Goal: Task Accomplishment & Management: Use online tool/utility

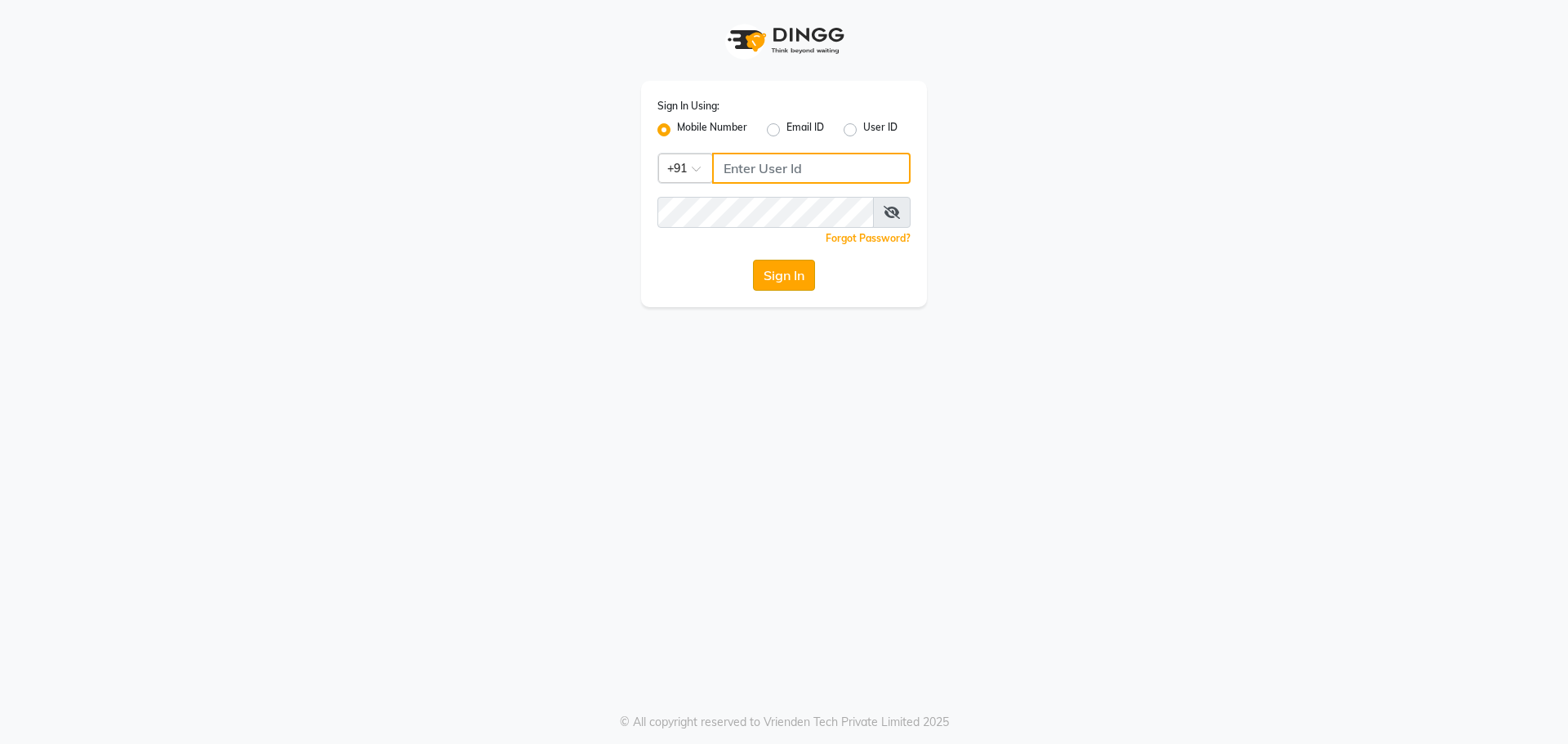
type input "9493493759"
click at [790, 276] on button "Sign In" at bounding box center [784, 274] width 62 height 31
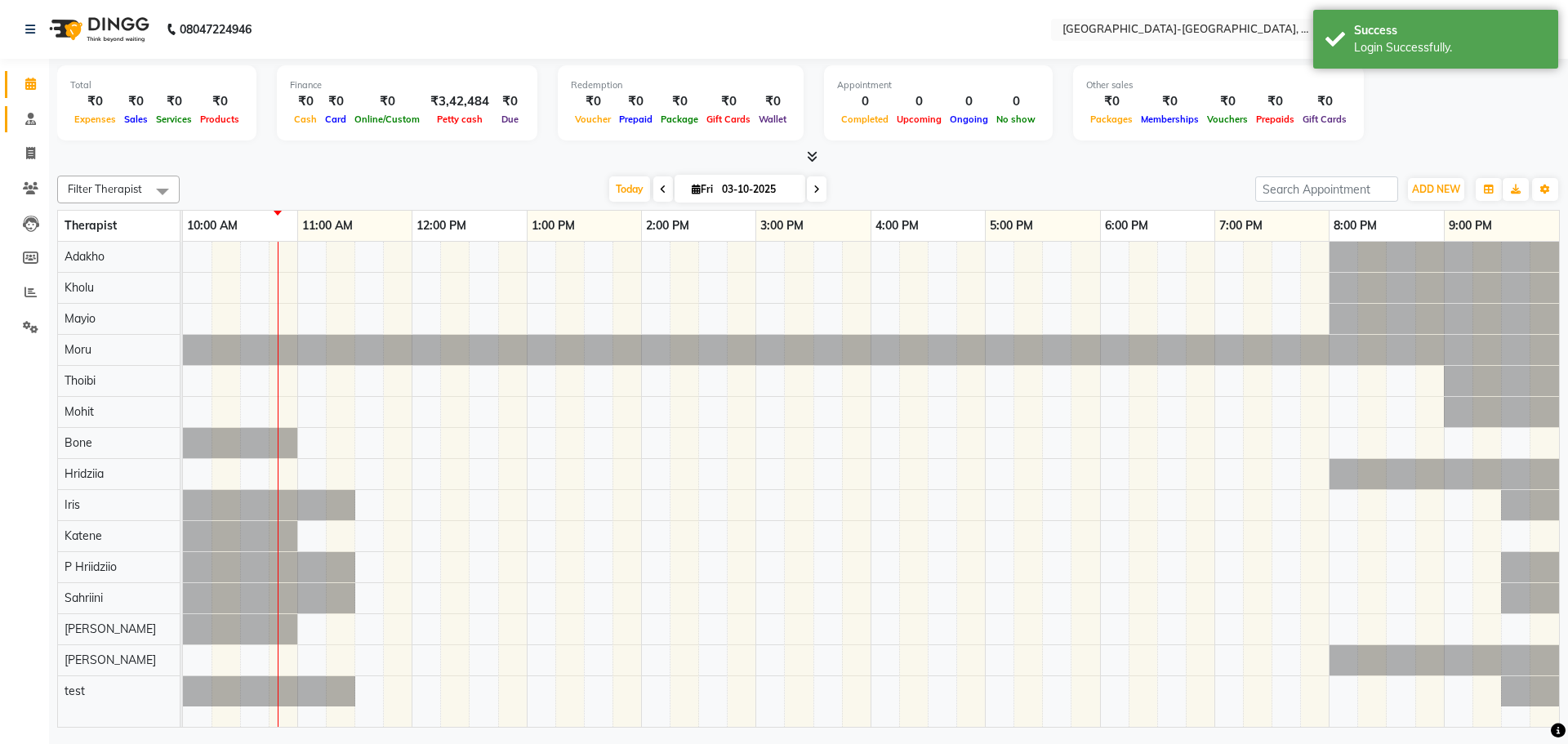
click at [31, 129] on link "Consultation" at bounding box center [24, 119] width 39 height 27
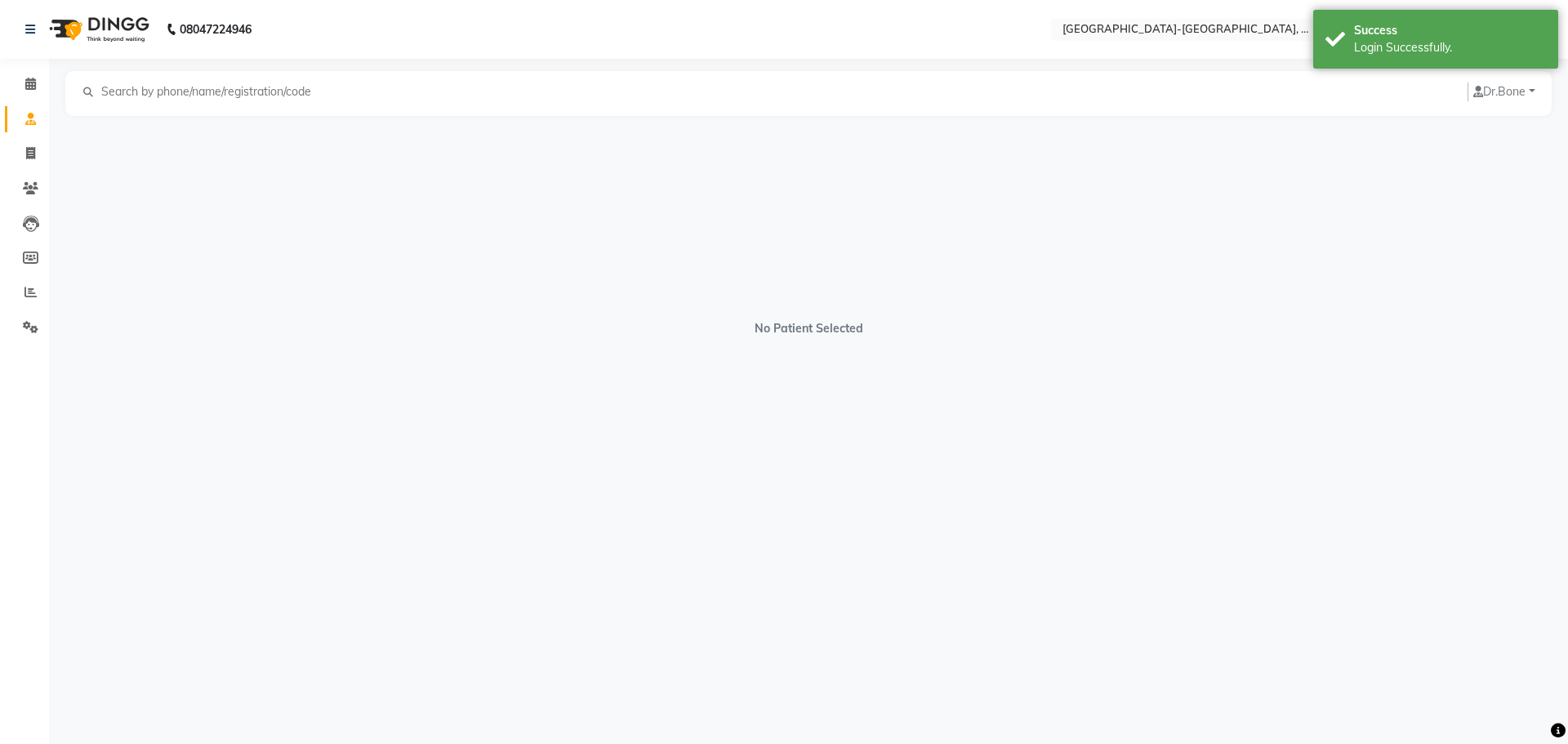
click at [196, 87] on input "text" at bounding box center [211, 92] width 224 height 19
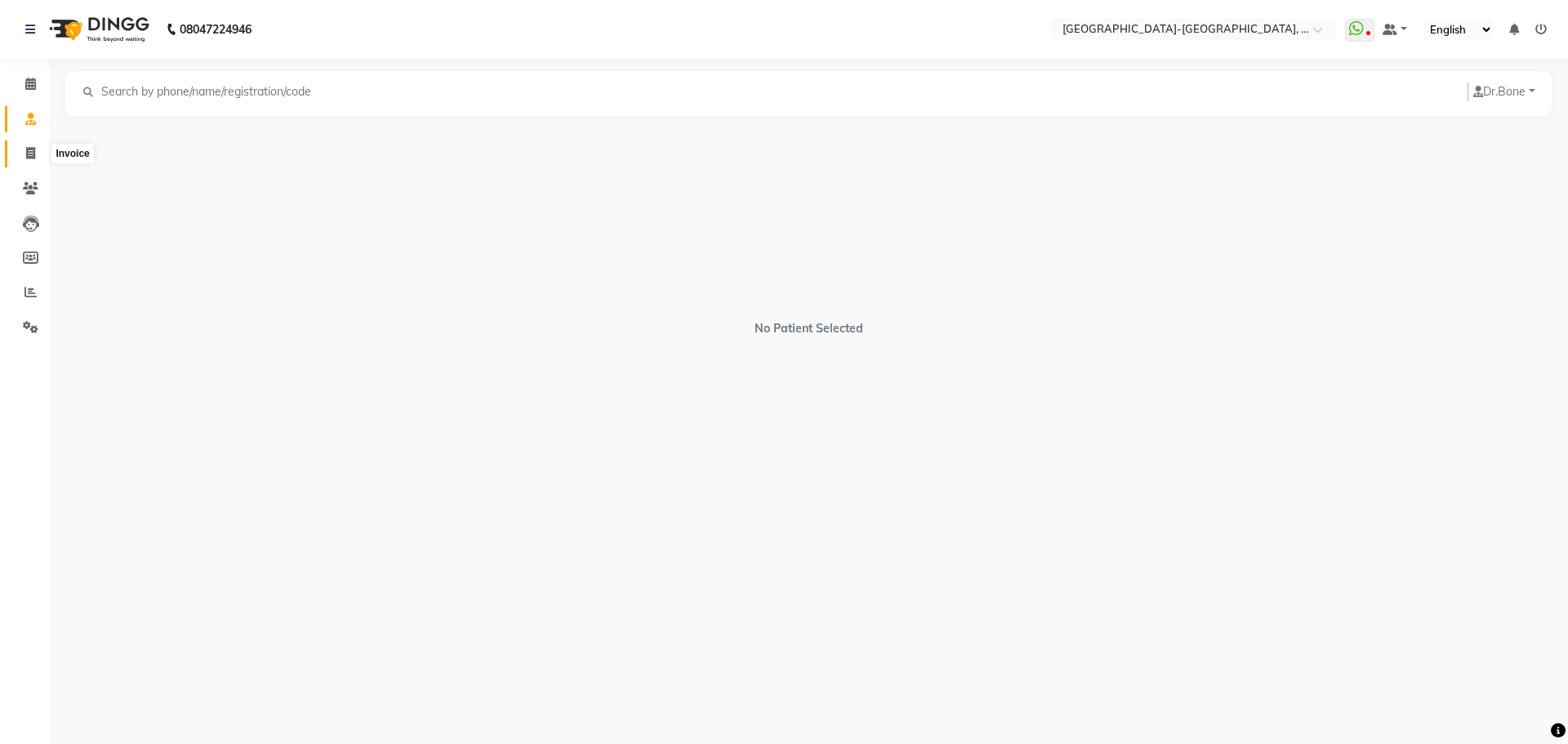
click at [34, 163] on span at bounding box center [30, 154] width 29 height 19
select select "service"
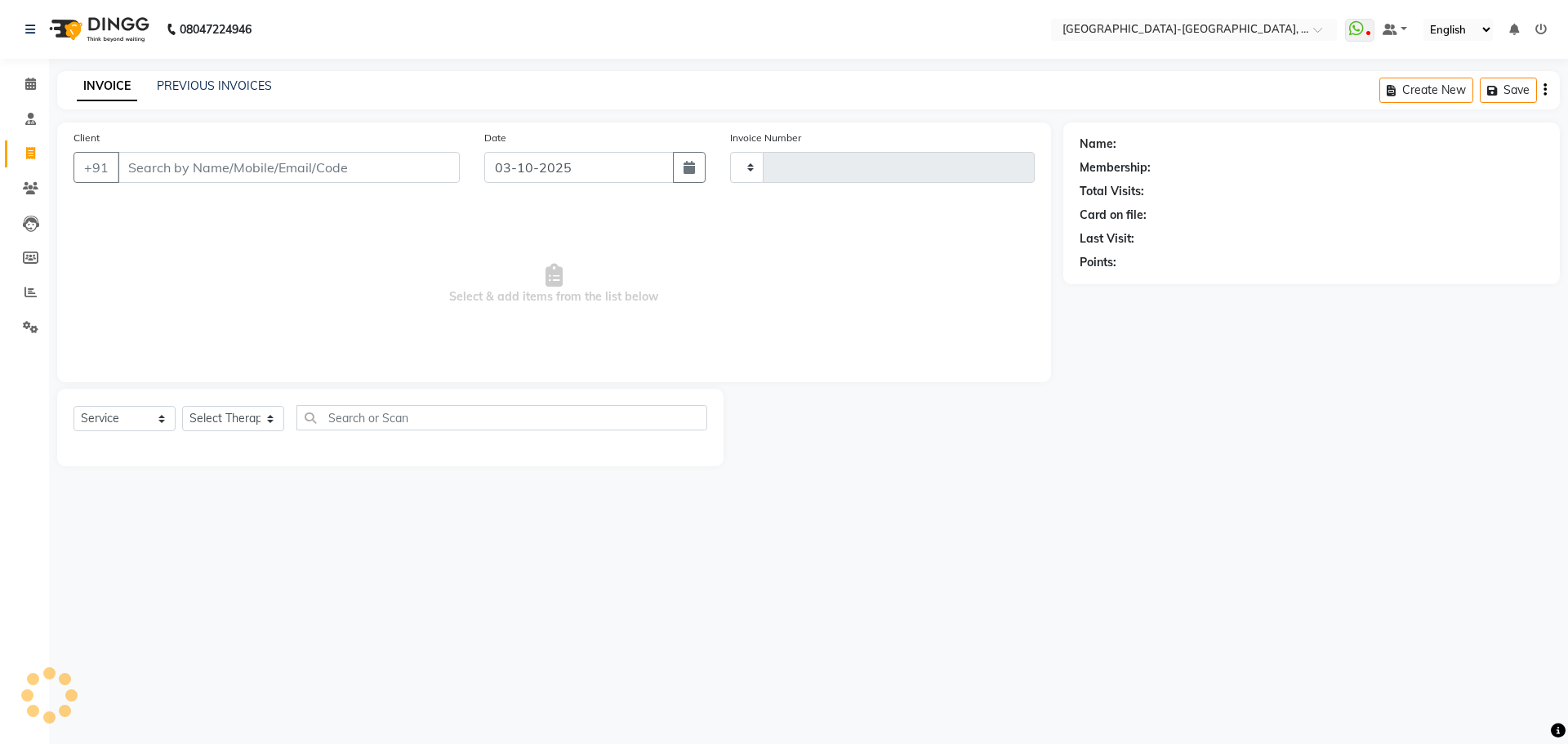
type input "2398"
select select "5851"
click at [30, 192] on icon at bounding box center [31, 188] width 16 height 12
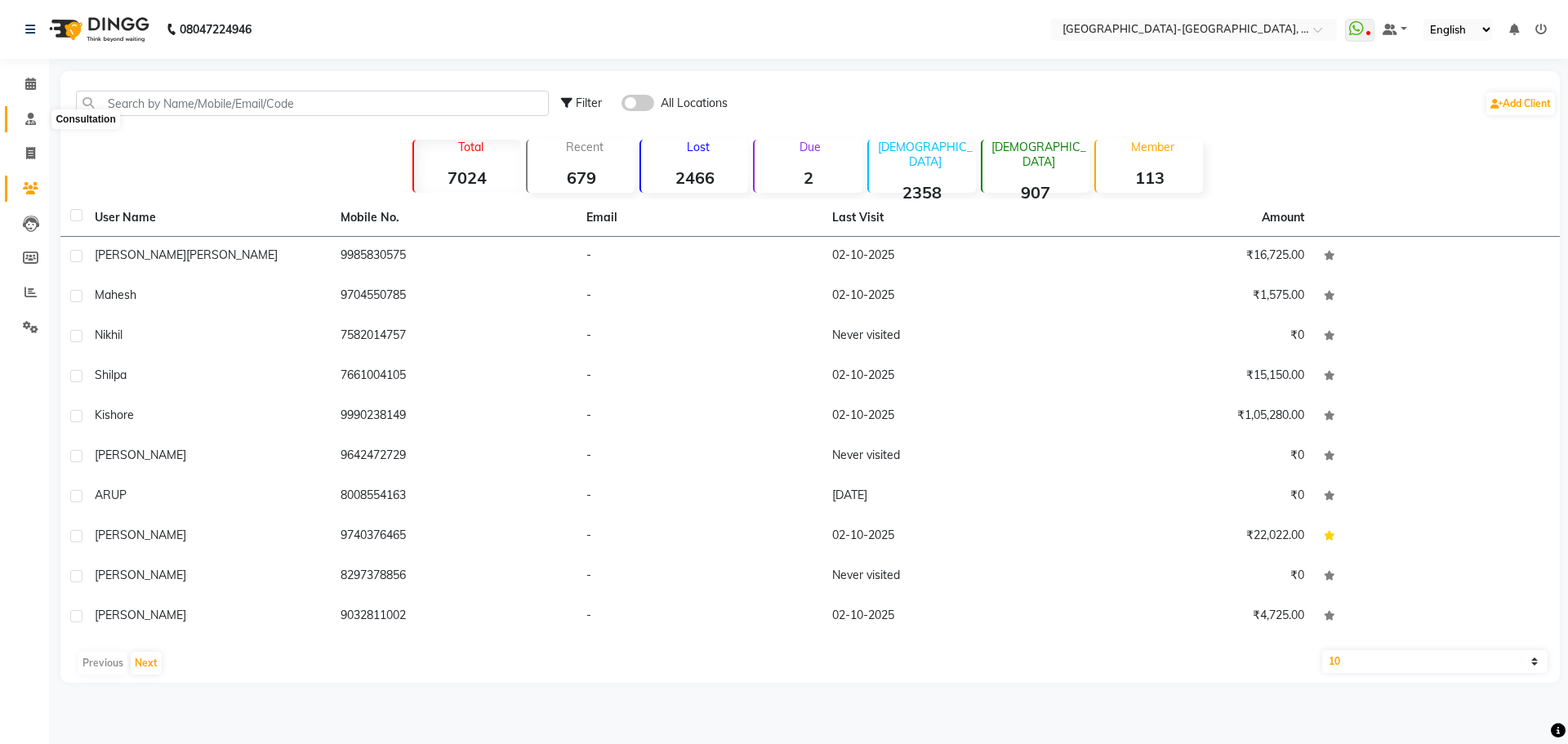
click at [32, 115] on icon at bounding box center [30, 119] width 11 height 12
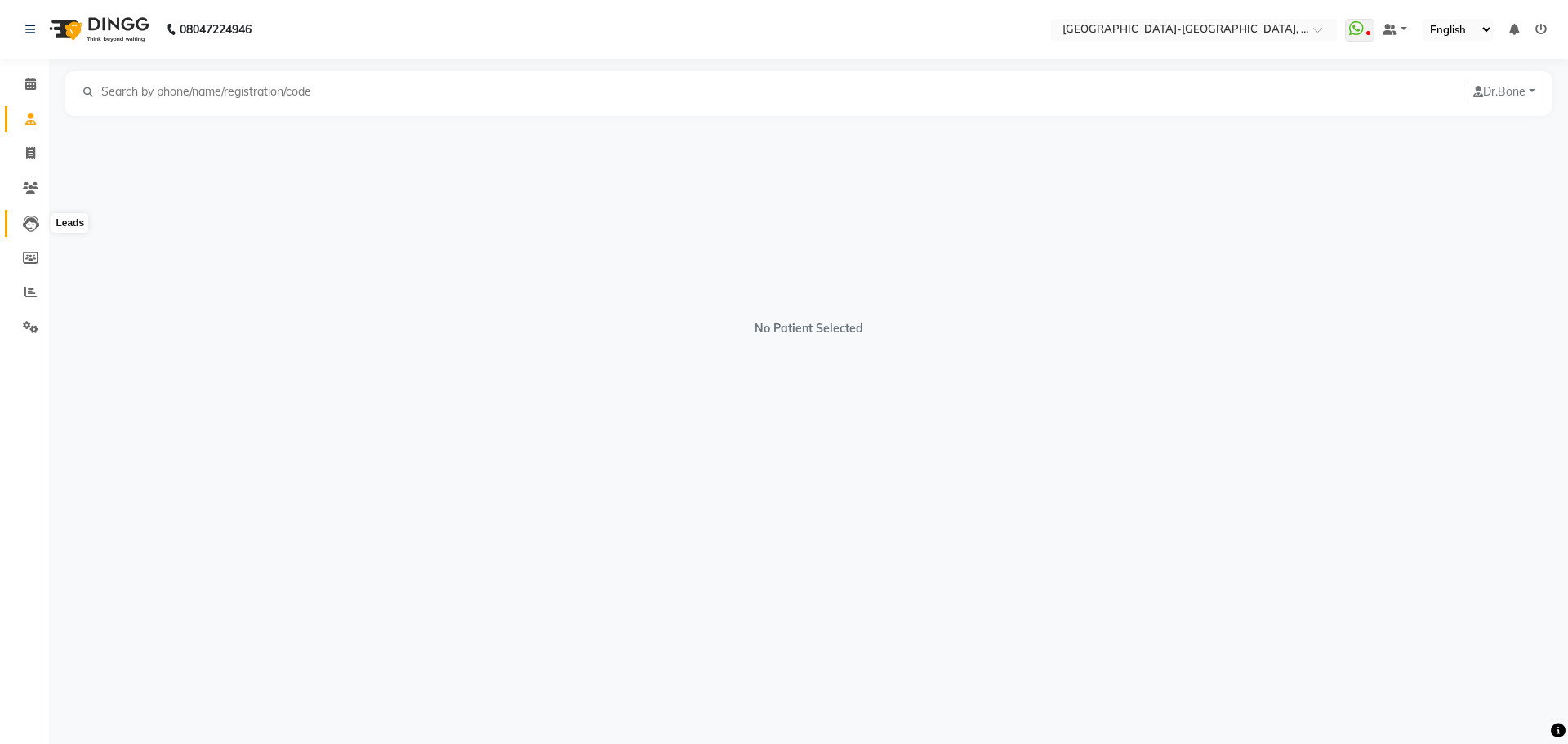
click at [27, 231] on icon at bounding box center [31, 223] width 16 height 16
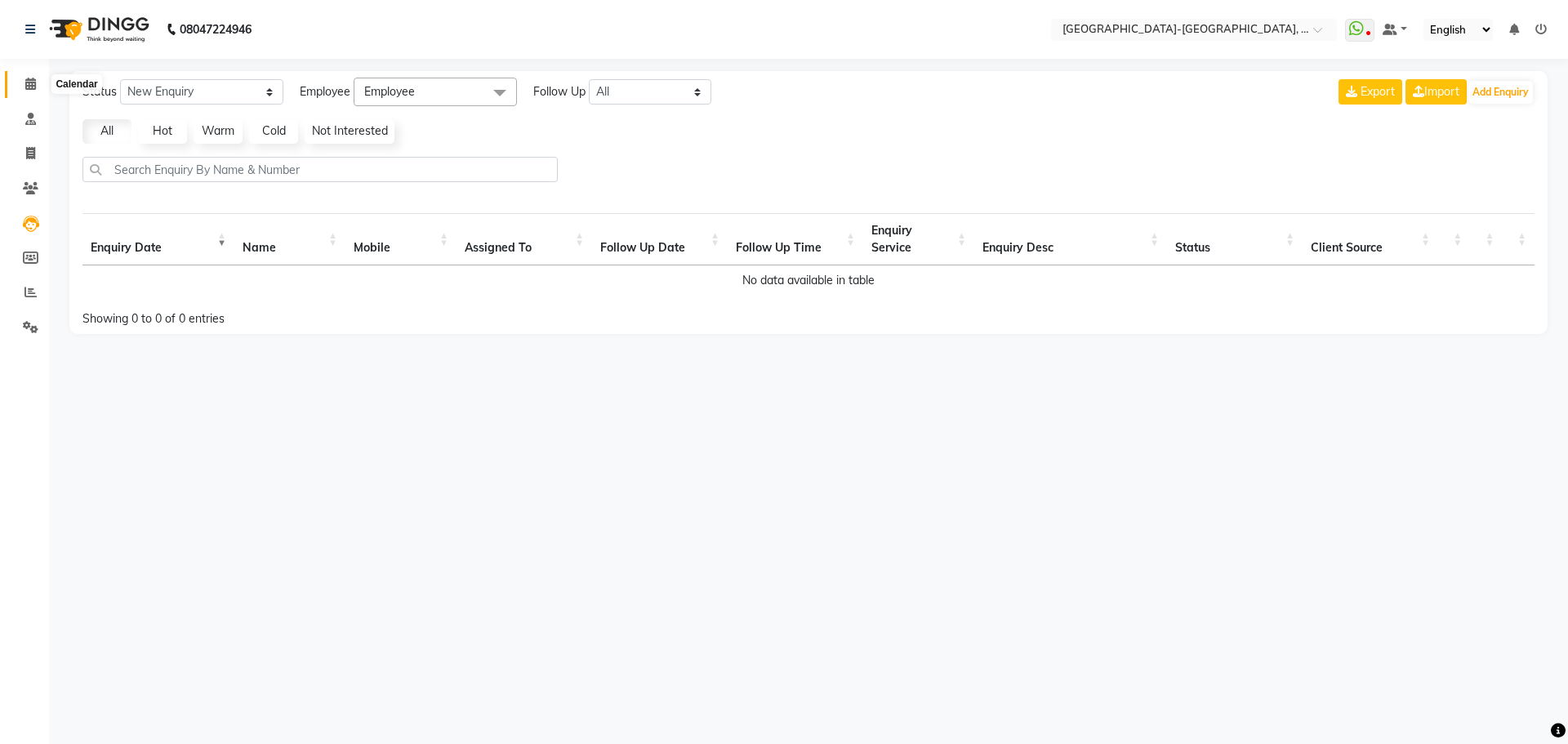
click at [25, 91] on span at bounding box center [30, 84] width 29 height 19
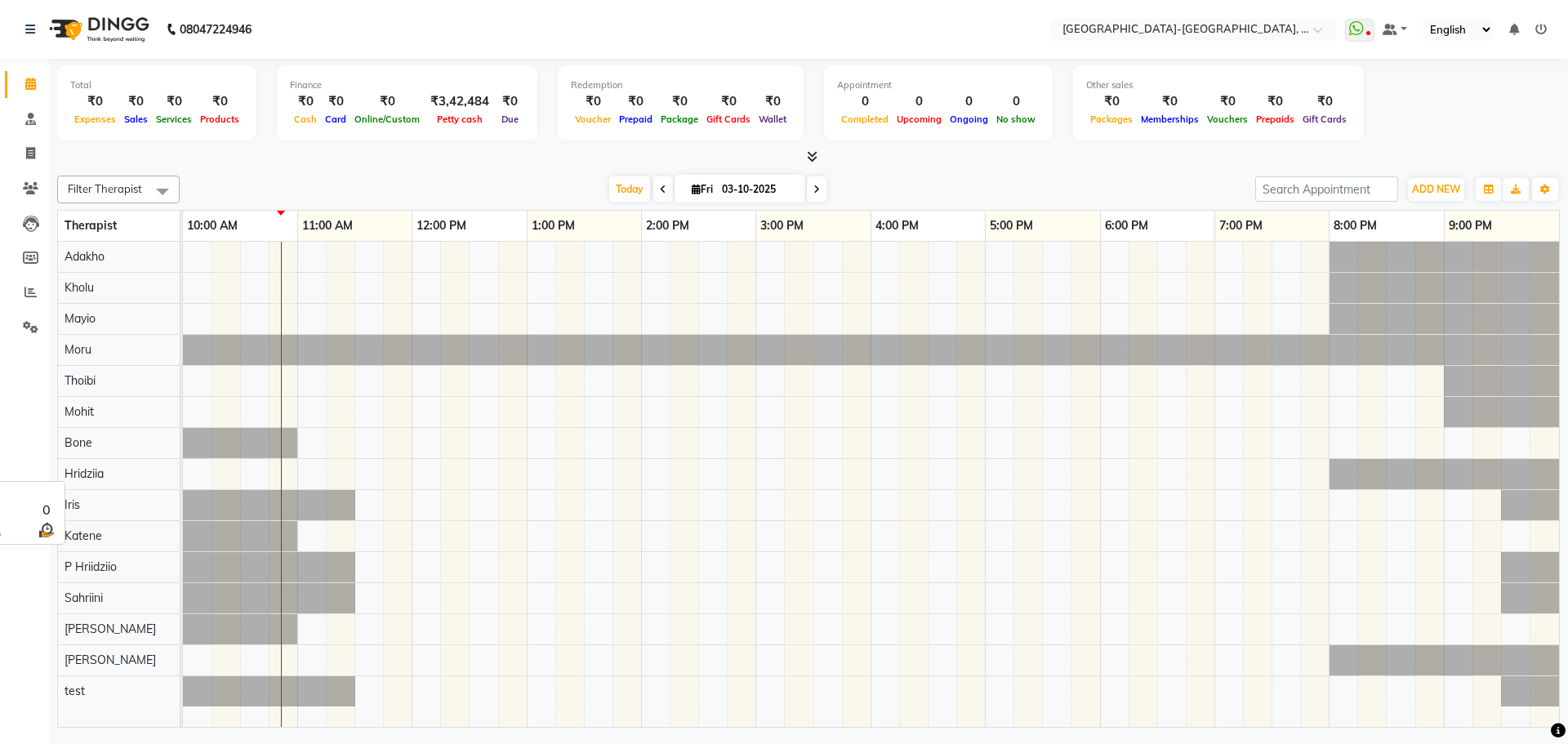
click at [157, 479] on div "Hridziia" at bounding box center [119, 474] width 122 height 30
click at [34, 162] on span at bounding box center [30, 154] width 29 height 19
select select "5851"
select select "service"
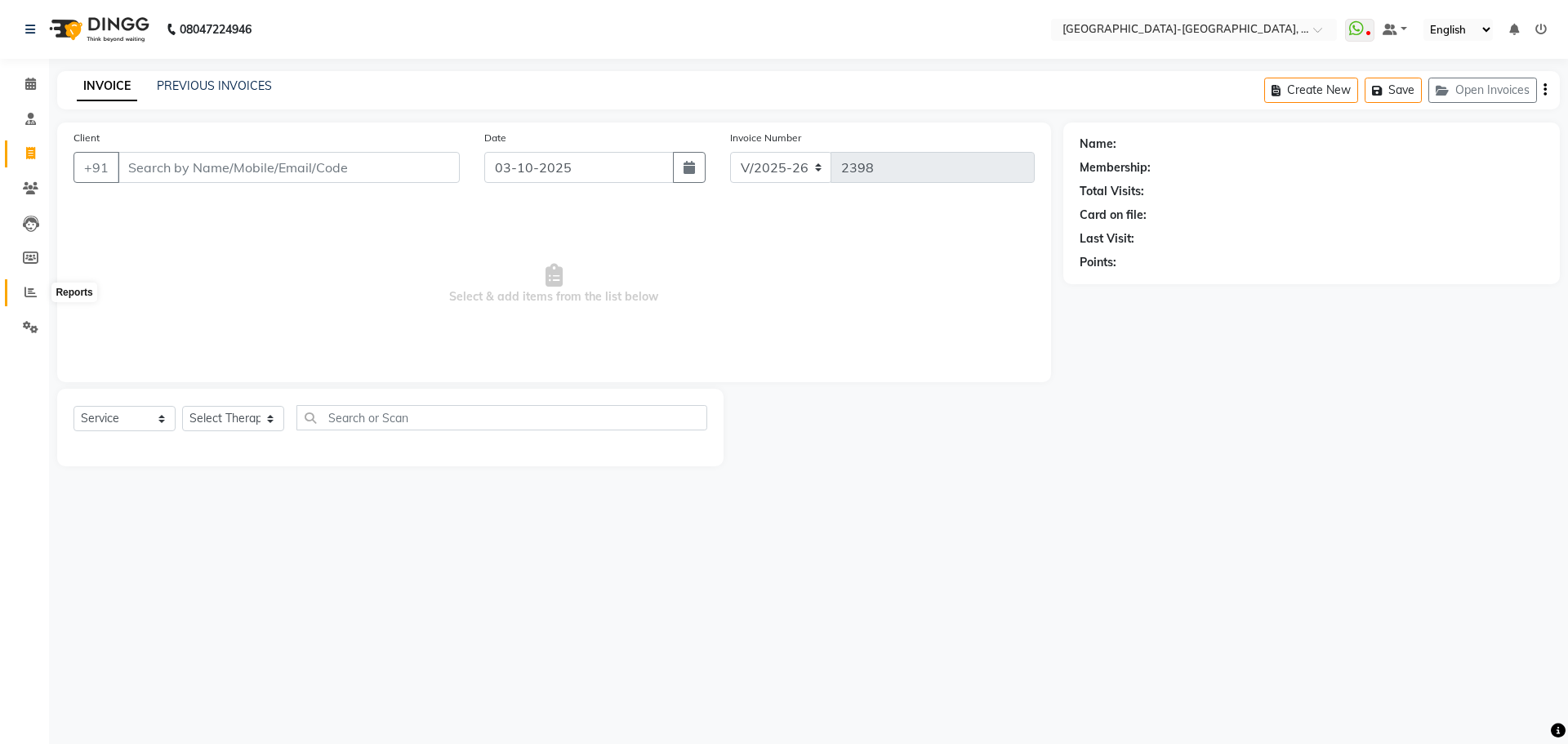
click at [30, 294] on icon at bounding box center [31, 292] width 12 height 12
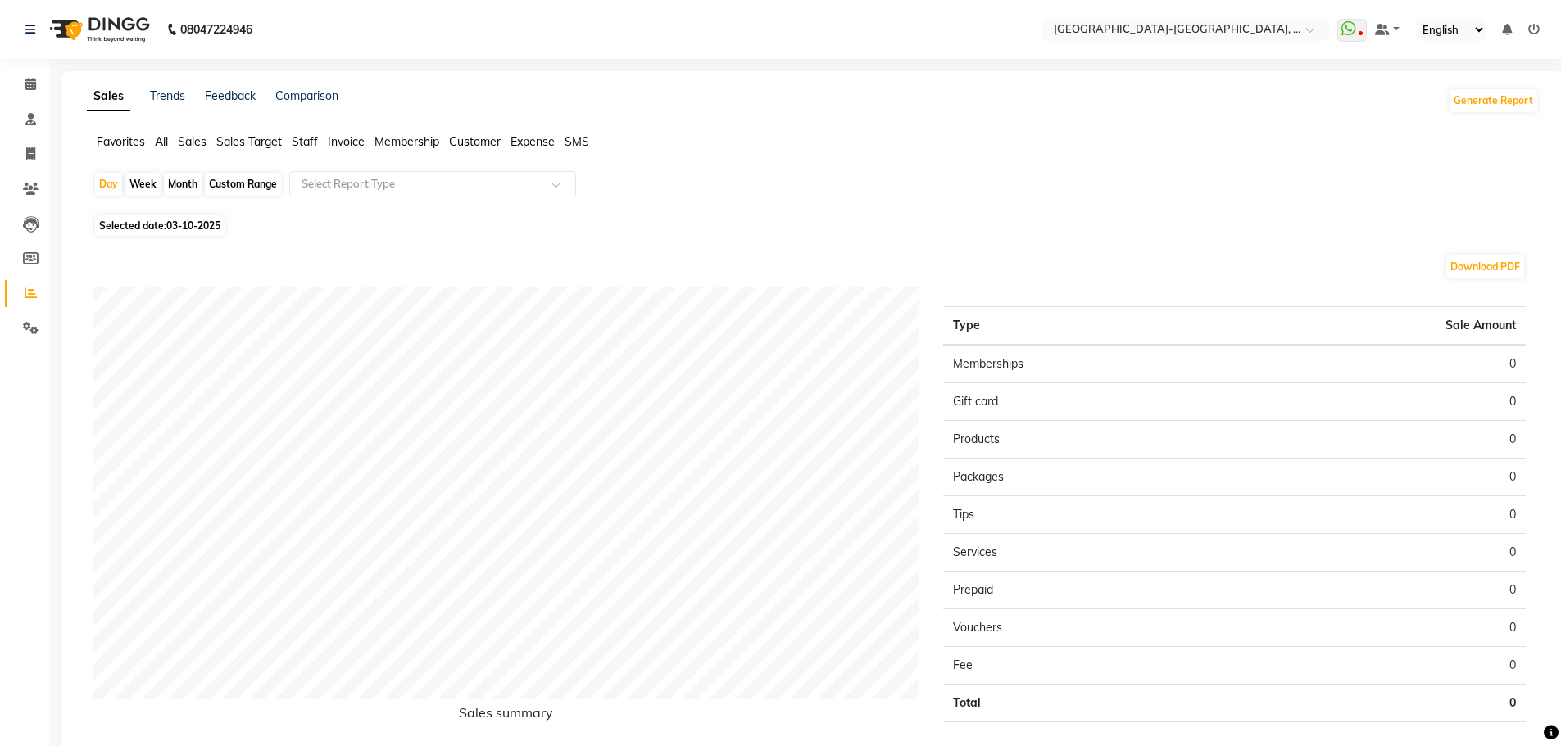
click at [150, 193] on div "Week" at bounding box center [142, 184] width 35 height 23
select select "10"
select select "2025"
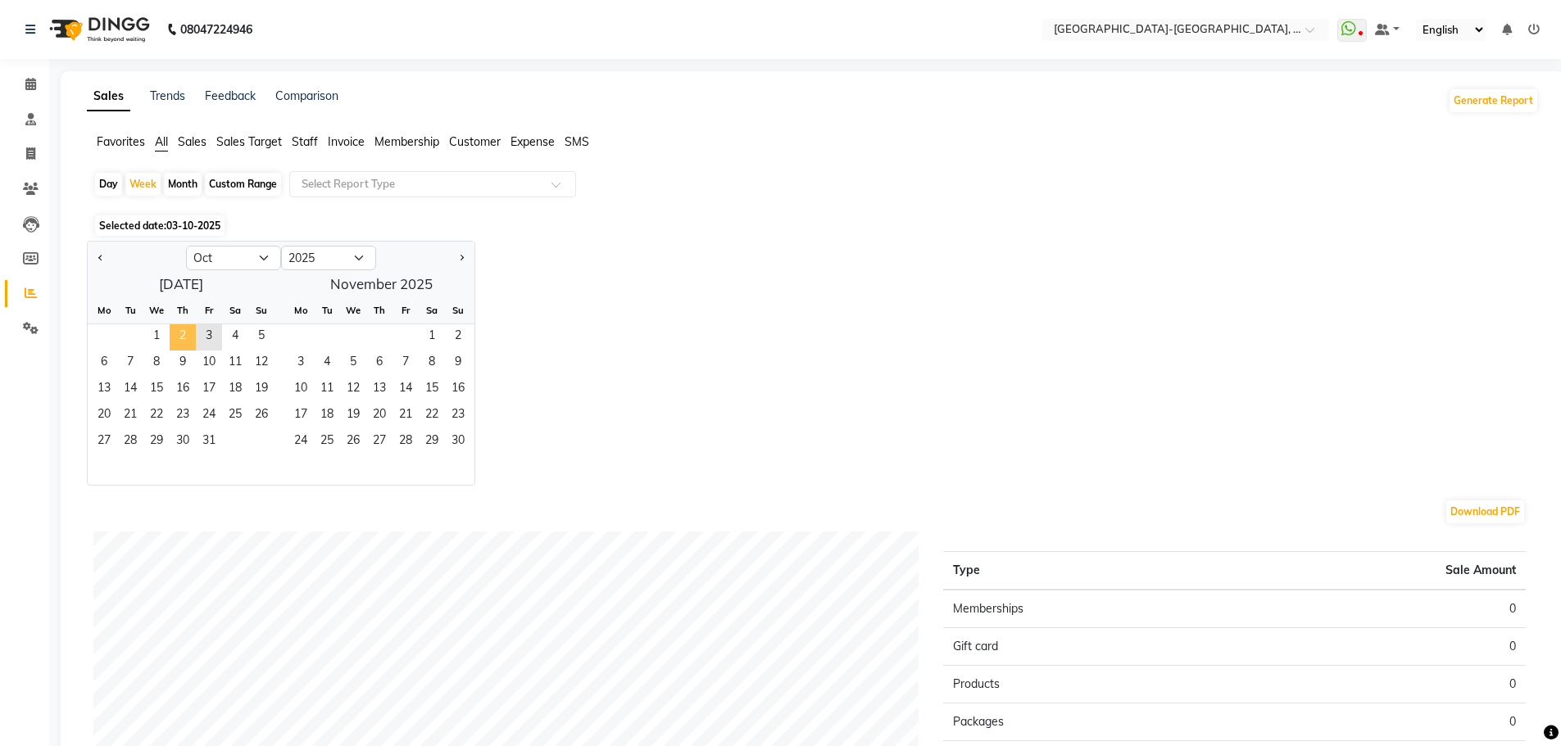
click at [176, 343] on span "2" at bounding box center [183, 337] width 26 height 26
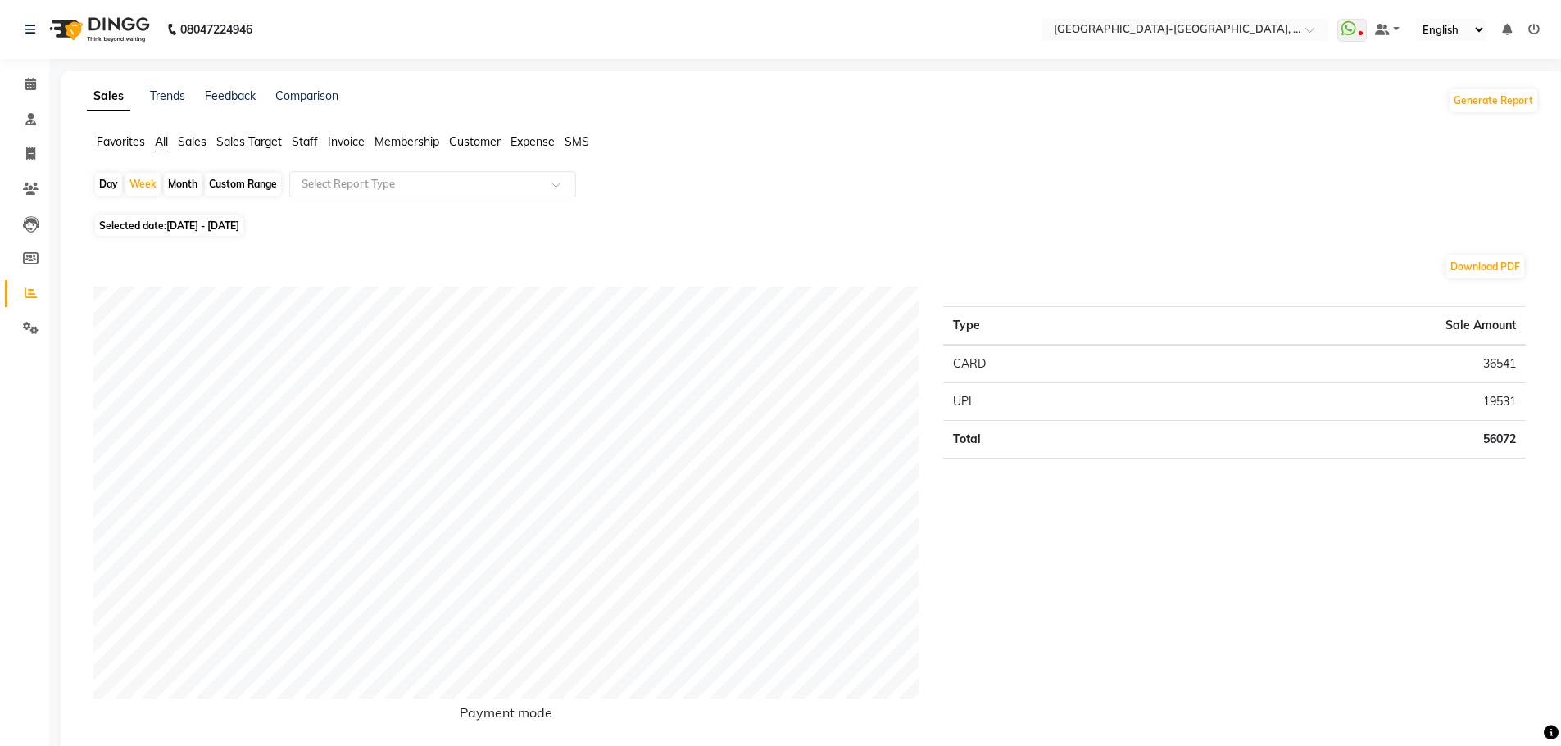
click at [310, 142] on span "Staff" at bounding box center [305, 141] width 26 height 15
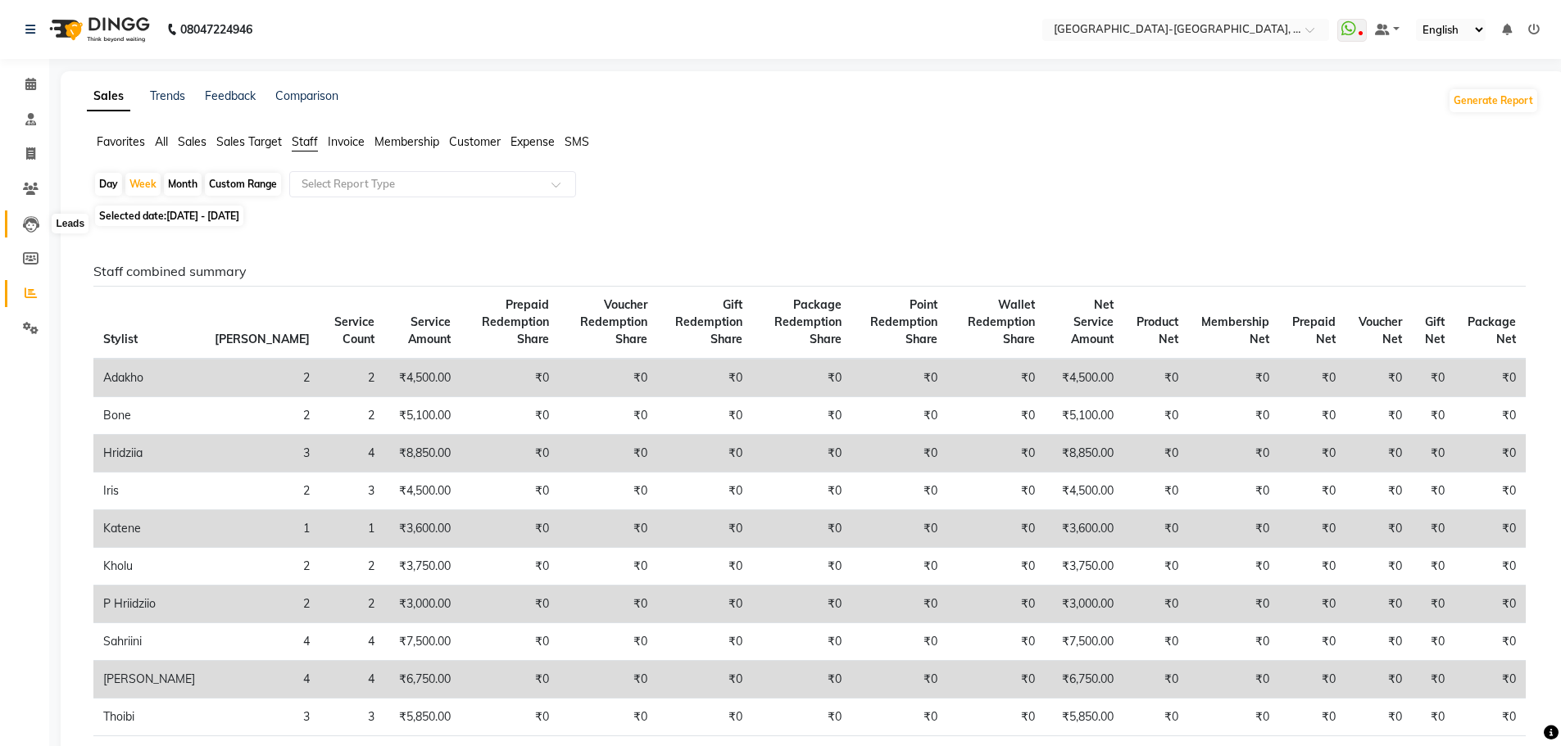
click at [33, 228] on icon at bounding box center [31, 224] width 16 height 16
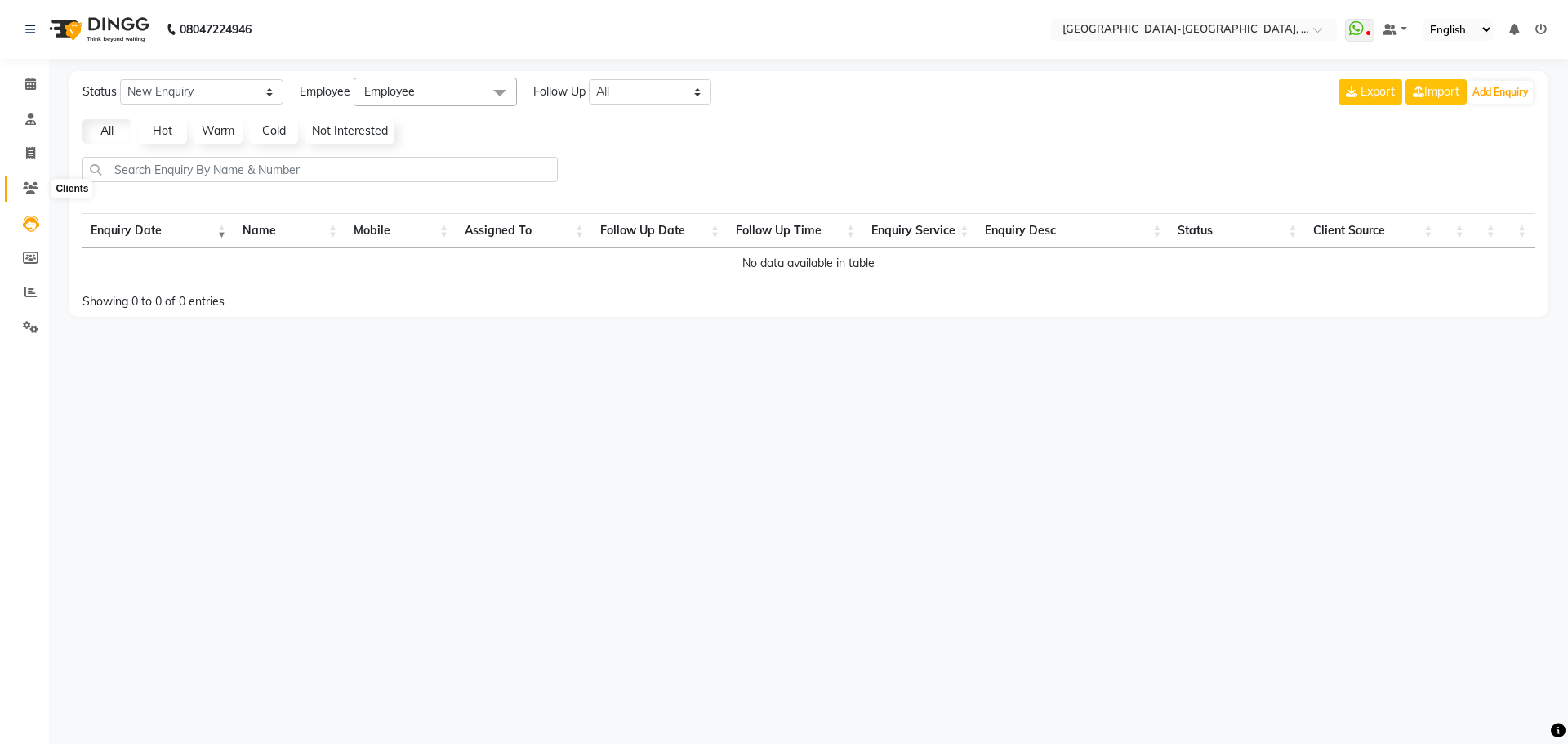
click at [26, 187] on icon at bounding box center [31, 188] width 16 height 12
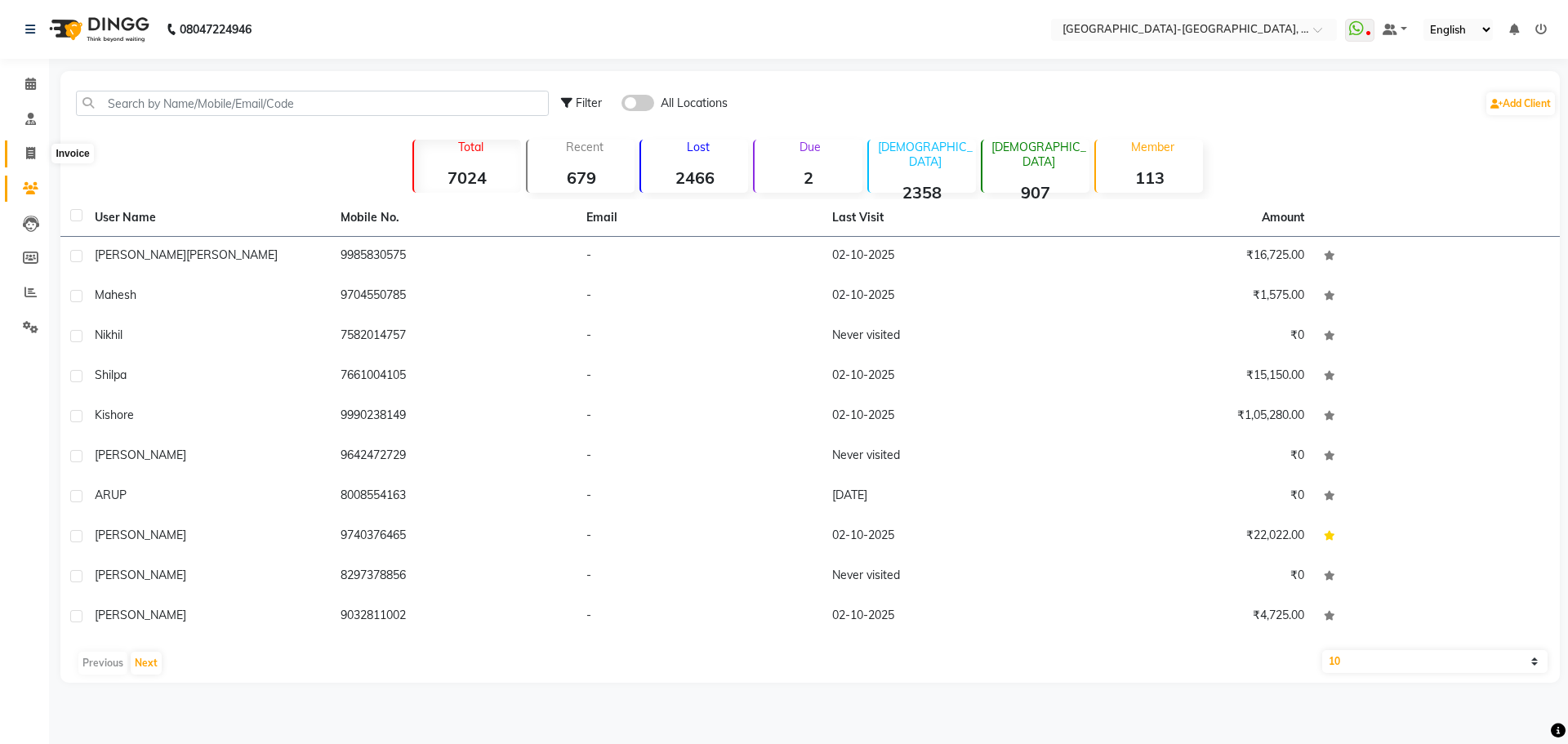
click at [29, 153] on icon at bounding box center [30, 153] width 9 height 12
select select "service"
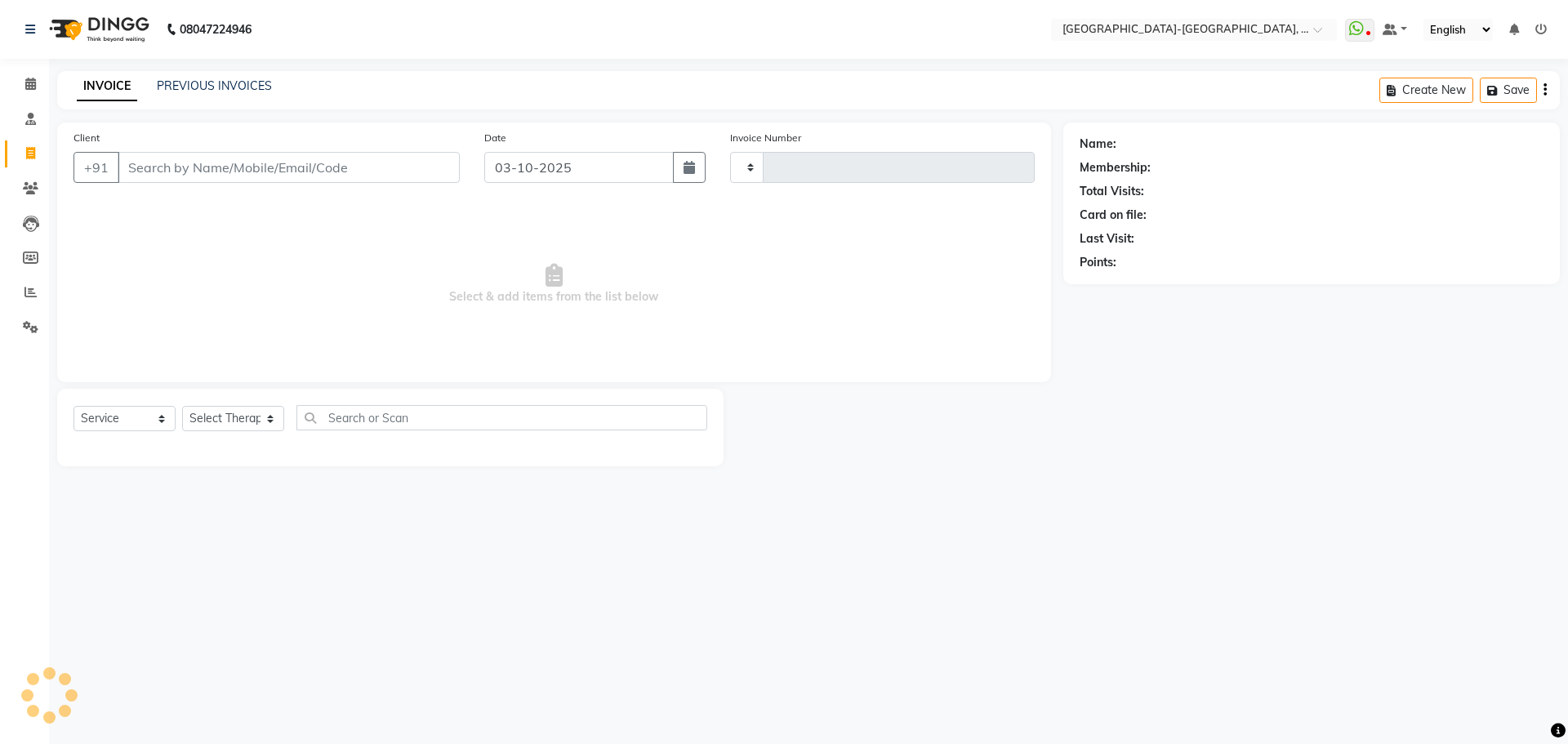
type input "2398"
select select "5851"
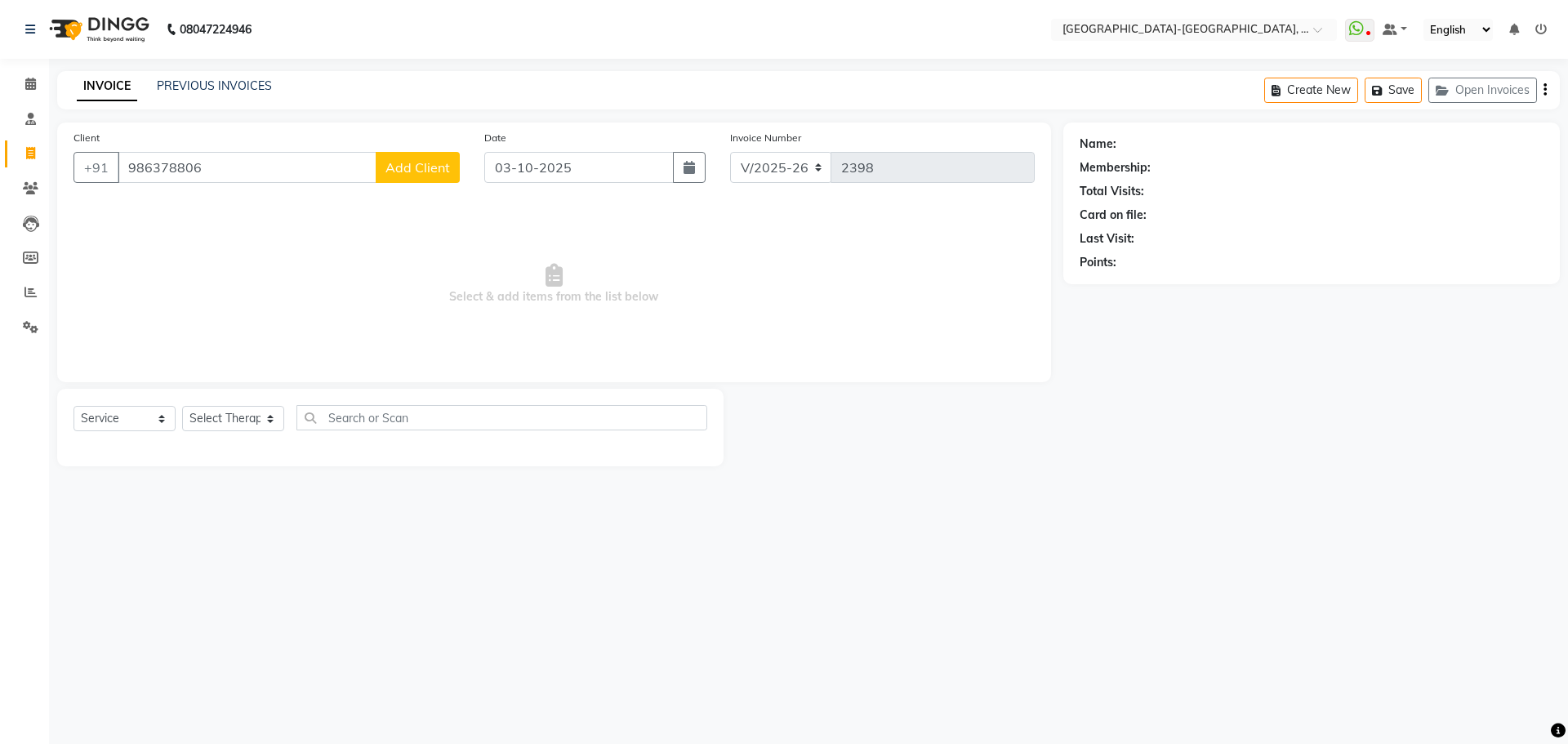
type input "986378806"
drag, startPoint x: 197, startPoint y: 164, endPoint x: 27, endPoint y: 129, distance: 173.6
click at [27, 129] on link "Consultation" at bounding box center [24, 119] width 39 height 27
click at [30, 289] on icon at bounding box center [31, 292] width 12 height 12
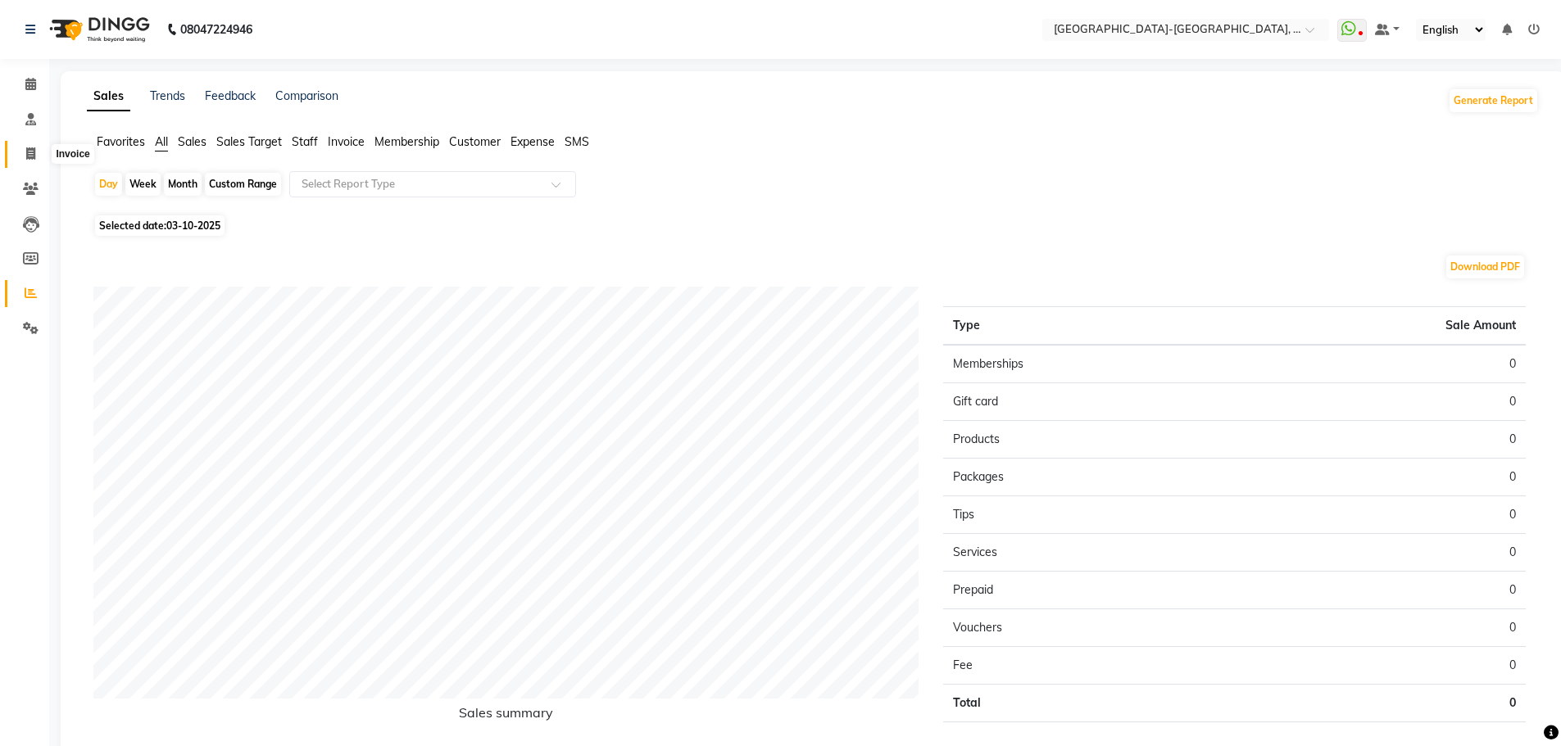
click at [23, 149] on span at bounding box center [30, 154] width 29 height 19
select select "service"
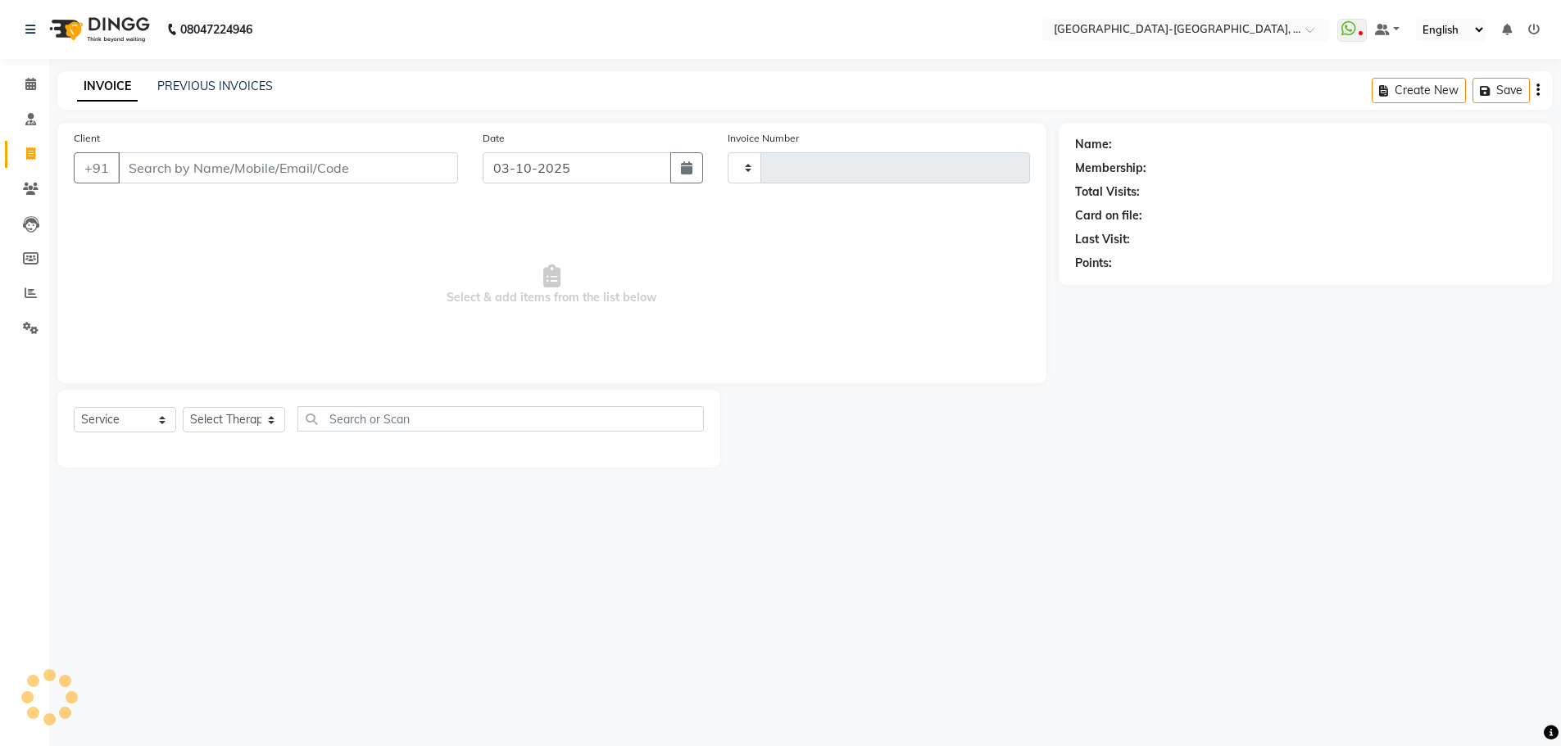
type input "2398"
select select "5851"
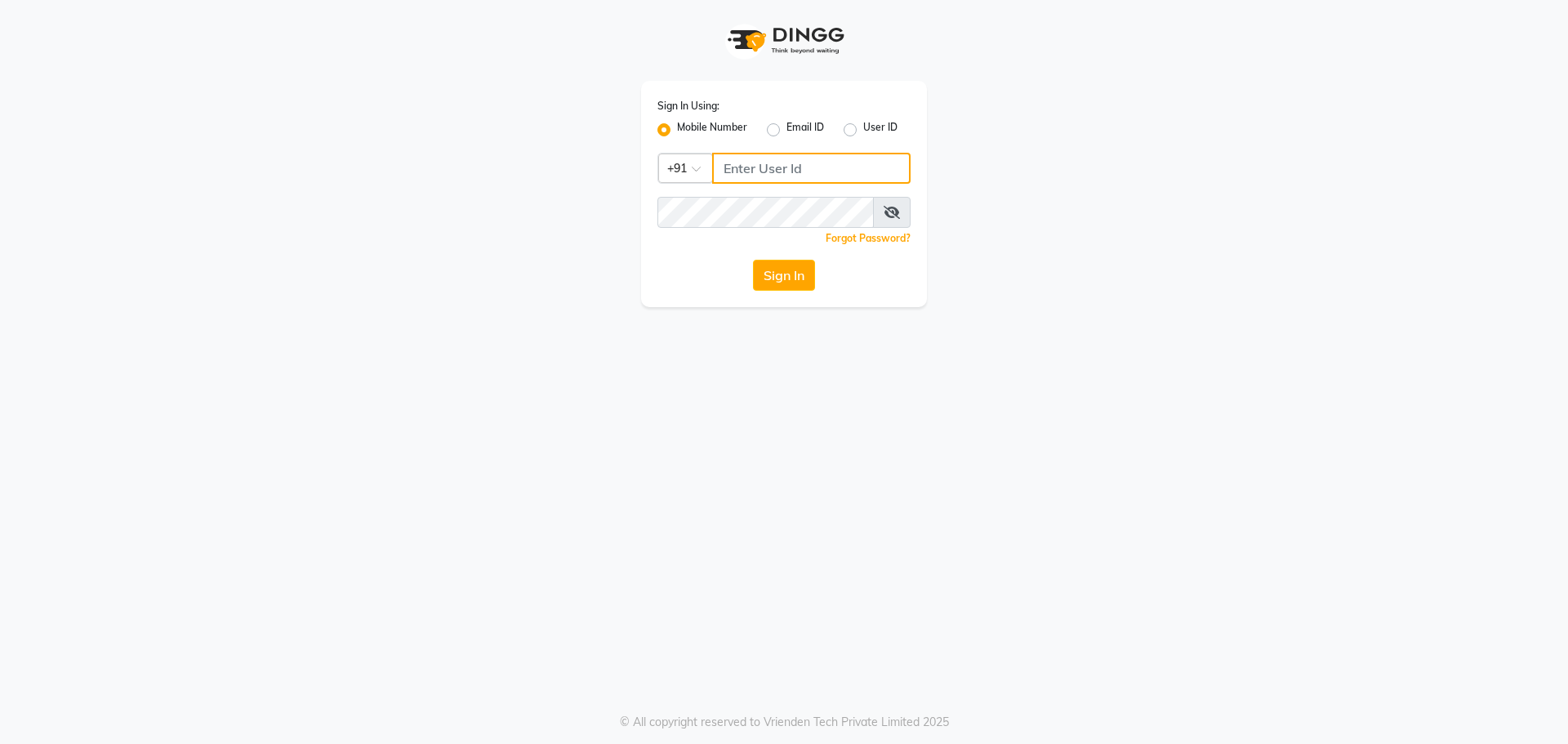
type input "9493493759"
click at [893, 220] on span at bounding box center [892, 211] width 38 height 31
click at [892, 210] on icon at bounding box center [891, 211] width 16 height 13
click at [783, 283] on button "Sign In" at bounding box center [784, 274] width 62 height 31
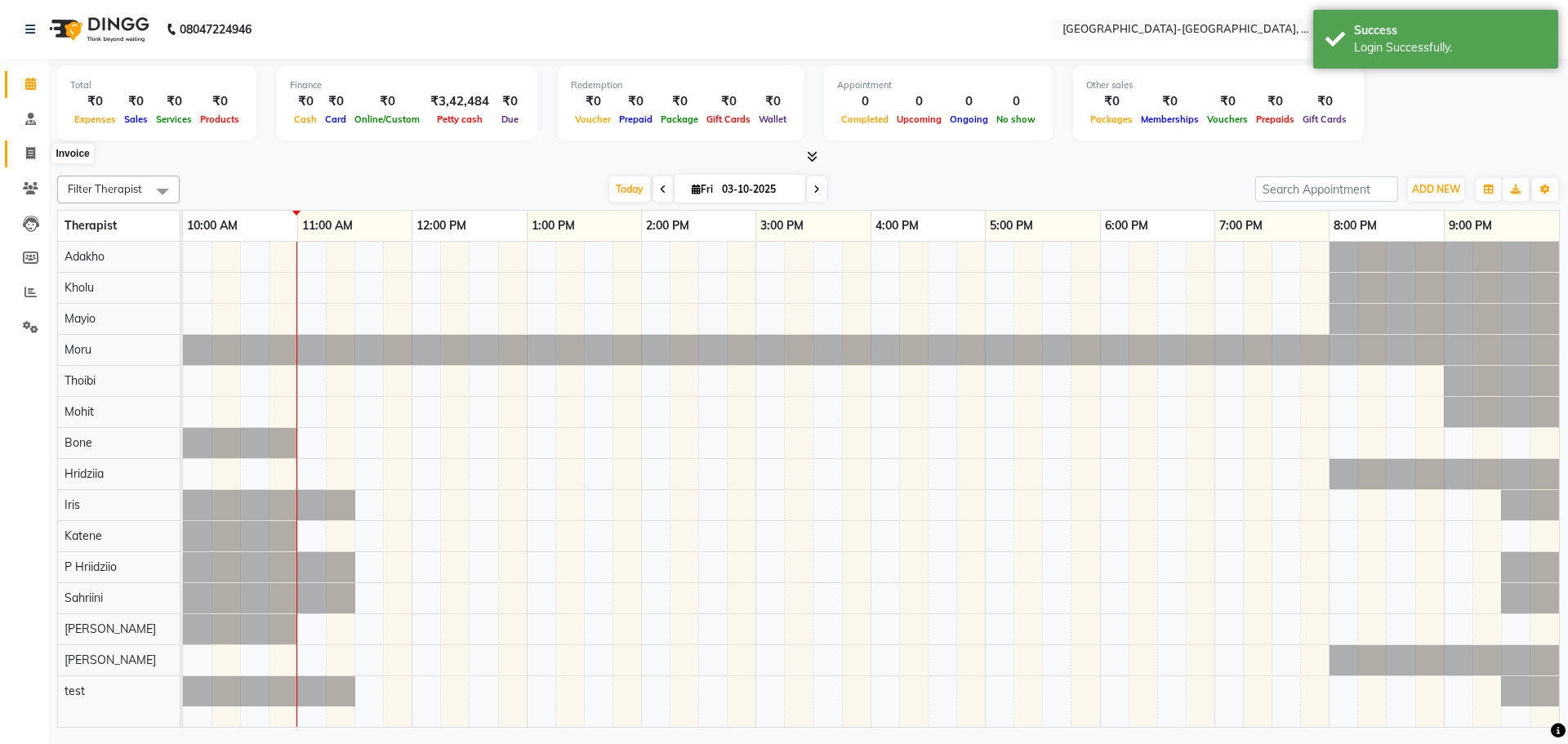
click at [20, 154] on span at bounding box center [30, 154] width 29 height 19
select select "5851"
select select "service"
